Goal: Information Seeking & Learning: Understand process/instructions

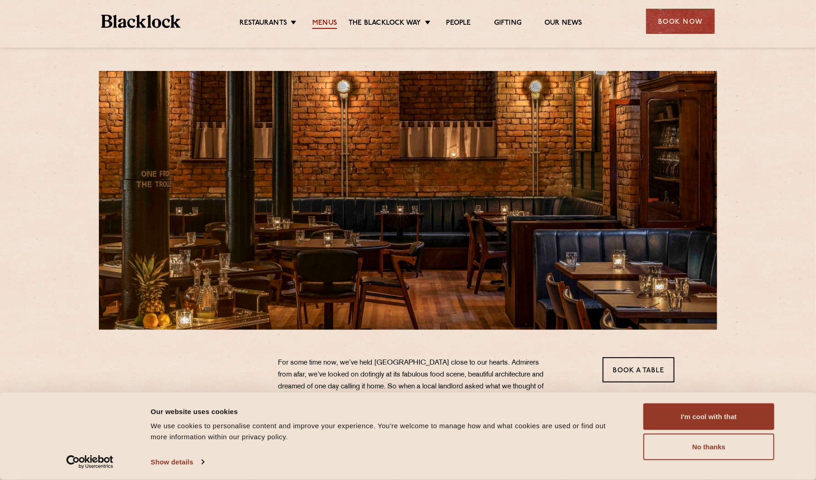
click at [328, 22] on link "Menus" at bounding box center [324, 24] width 25 height 10
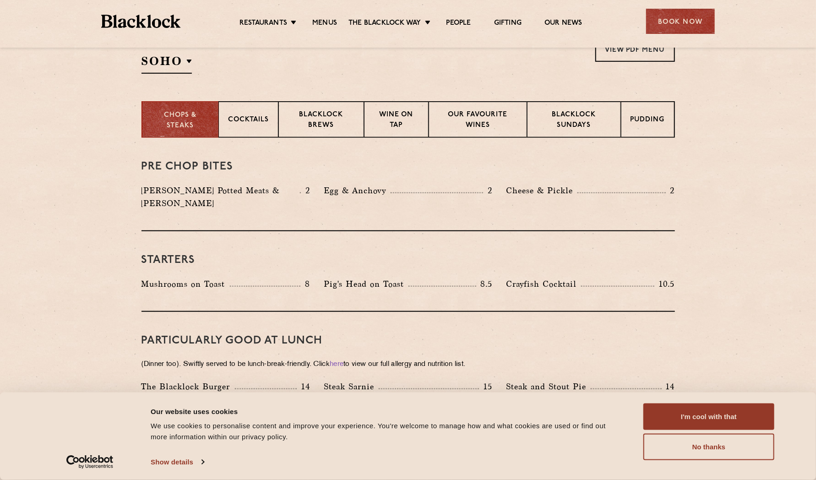
scroll to position [293, 0]
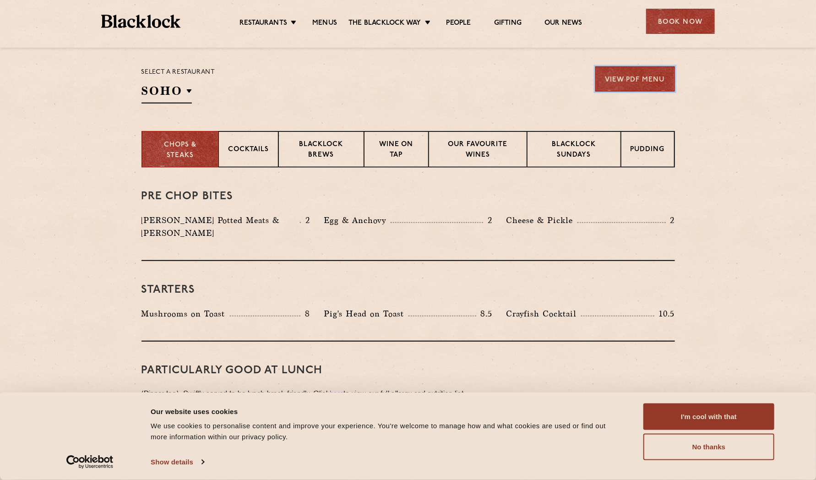
click at [616, 77] on link "View PDF Menu" at bounding box center [635, 78] width 80 height 25
click at [150, 15] on img at bounding box center [140, 21] width 79 height 13
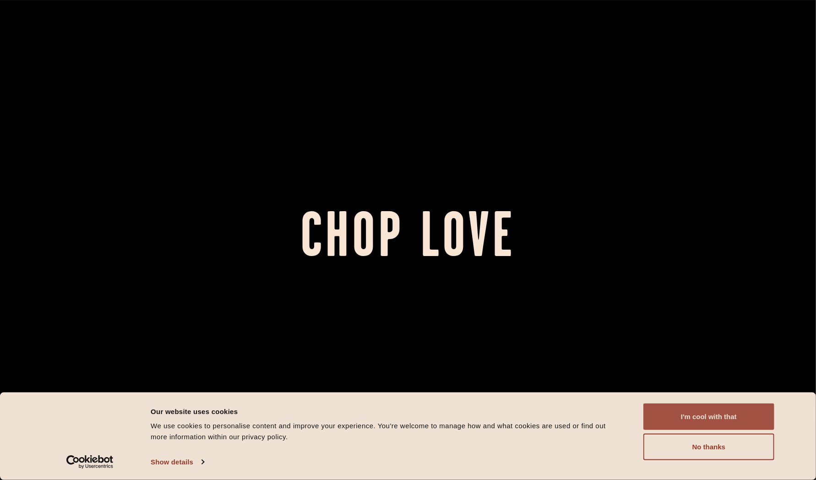
click at [669, 406] on button "I'm cool with that" at bounding box center [708, 416] width 131 height 27
